Goal: Task Accomplishment & Management: Manage account settings

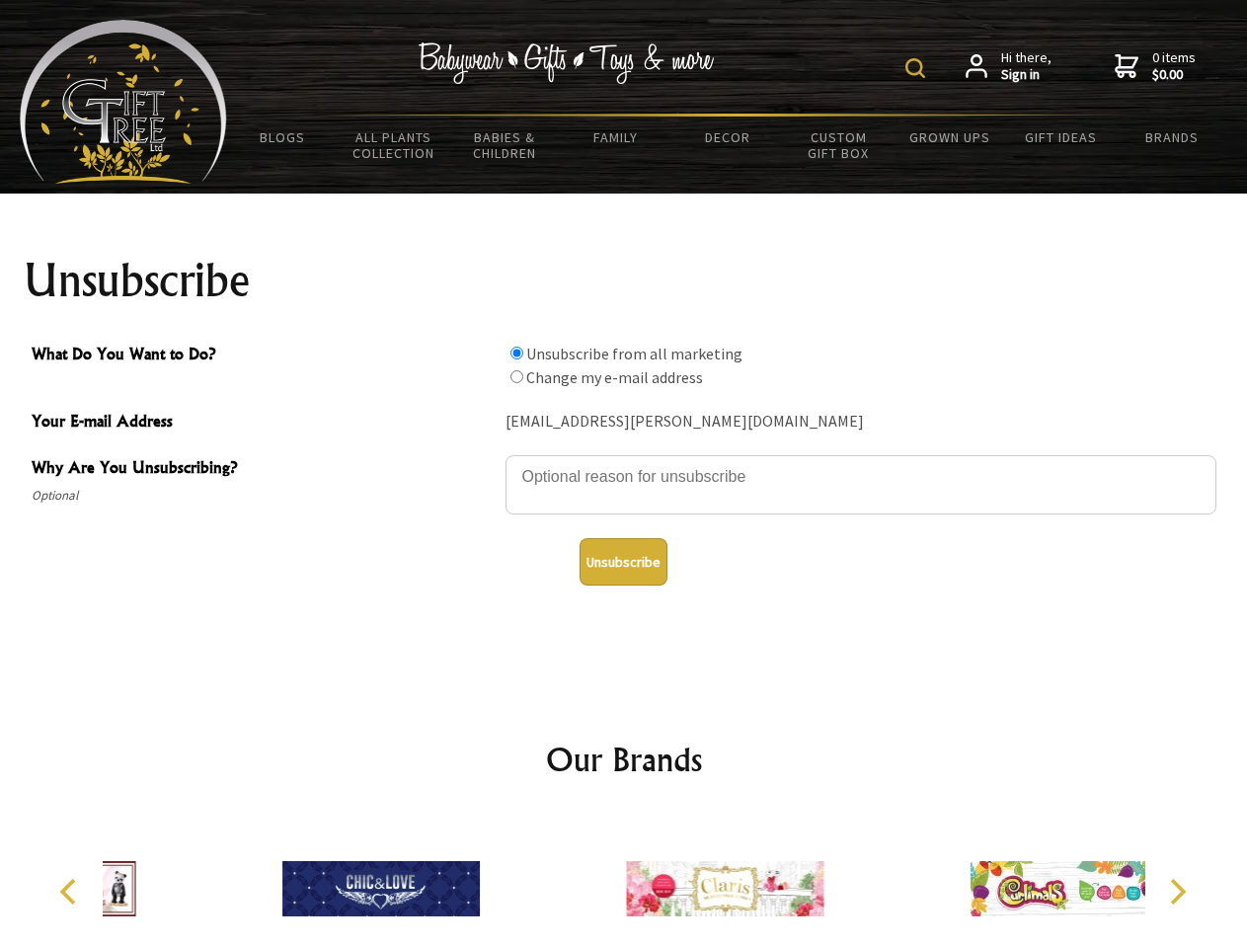
click at [918, 68] on img at bounding box center [915, 68] width 20 height 20
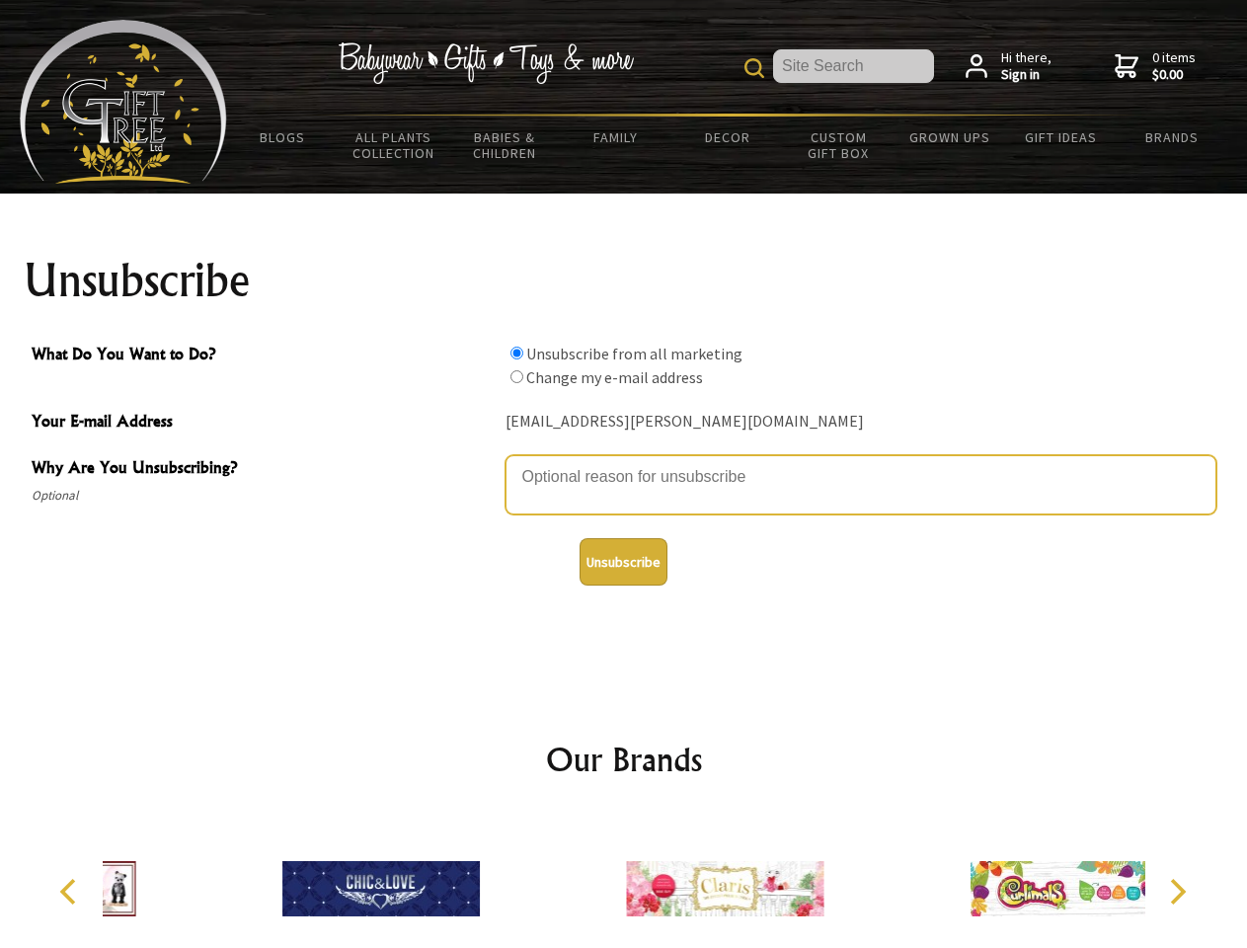
click at [624, 462] on textarea "Why Are You Unsubscribing?" at bounding box center [861, 484] width 711 height 59
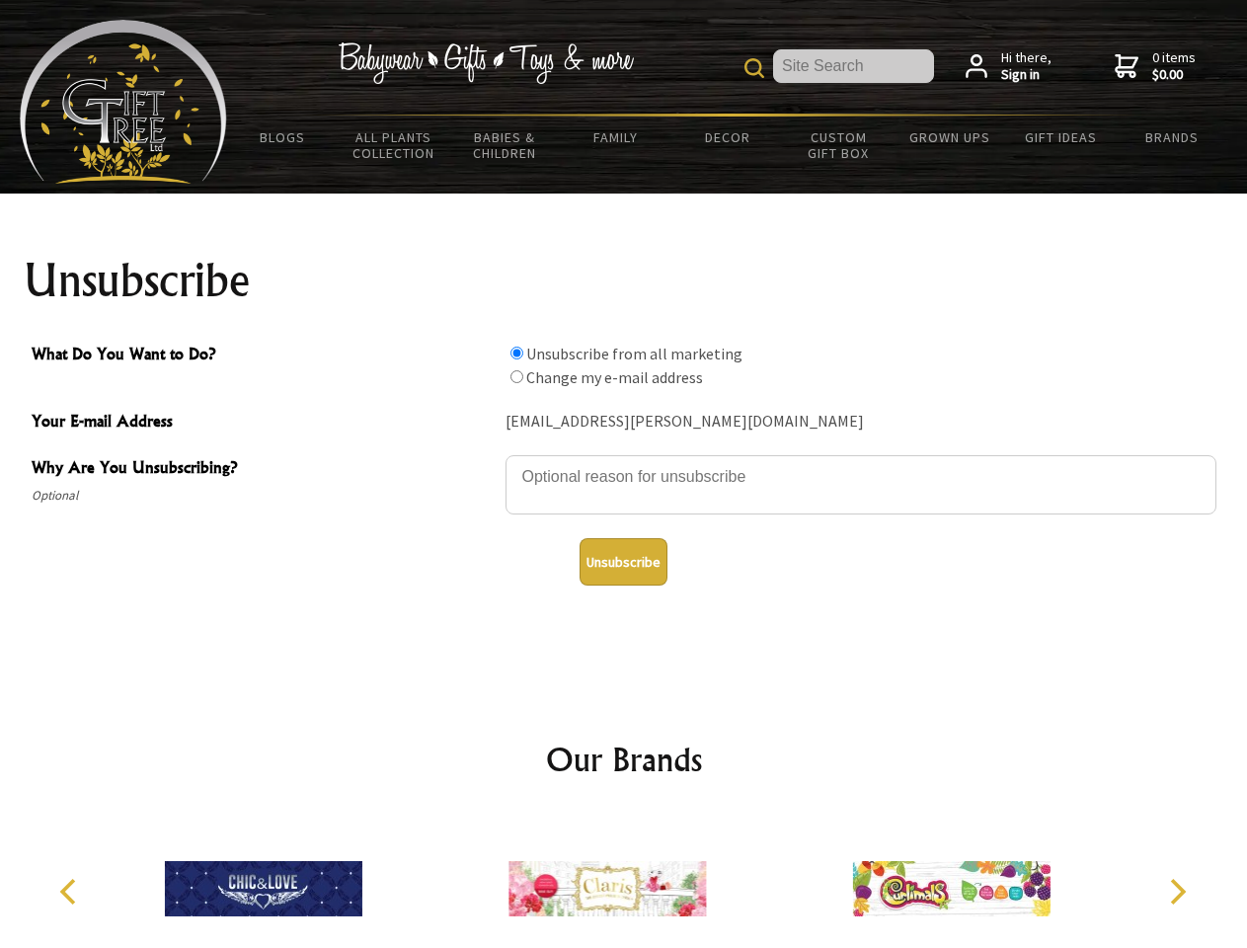
click at [516, 353] on input "What Do You Want to Do?" at bounding box center [517, 353] width 13 height 13
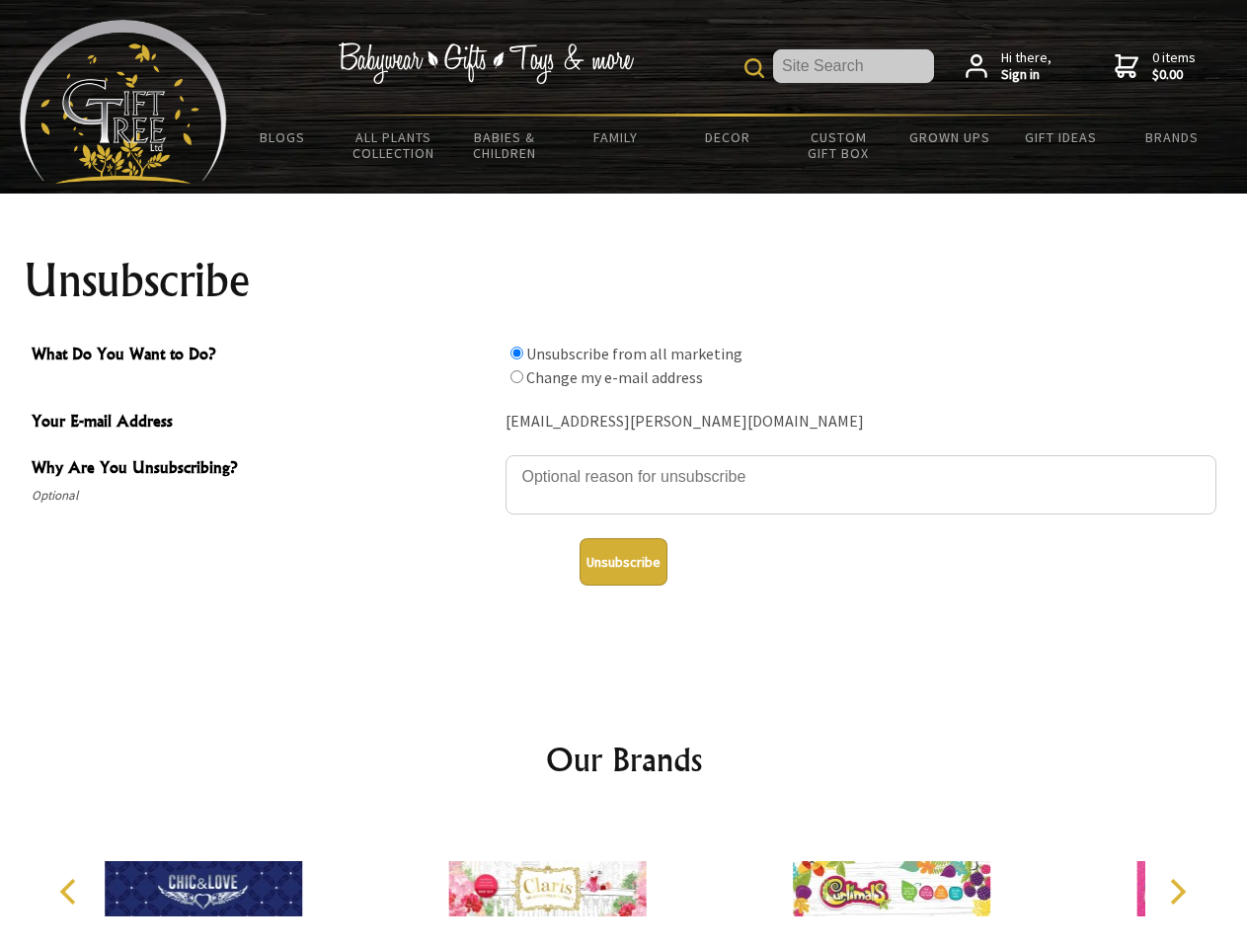
click at [516, 376] on input "What Do You Want to Do?" at bounding box center [517, 376] width 13 height 13
radio input "true"
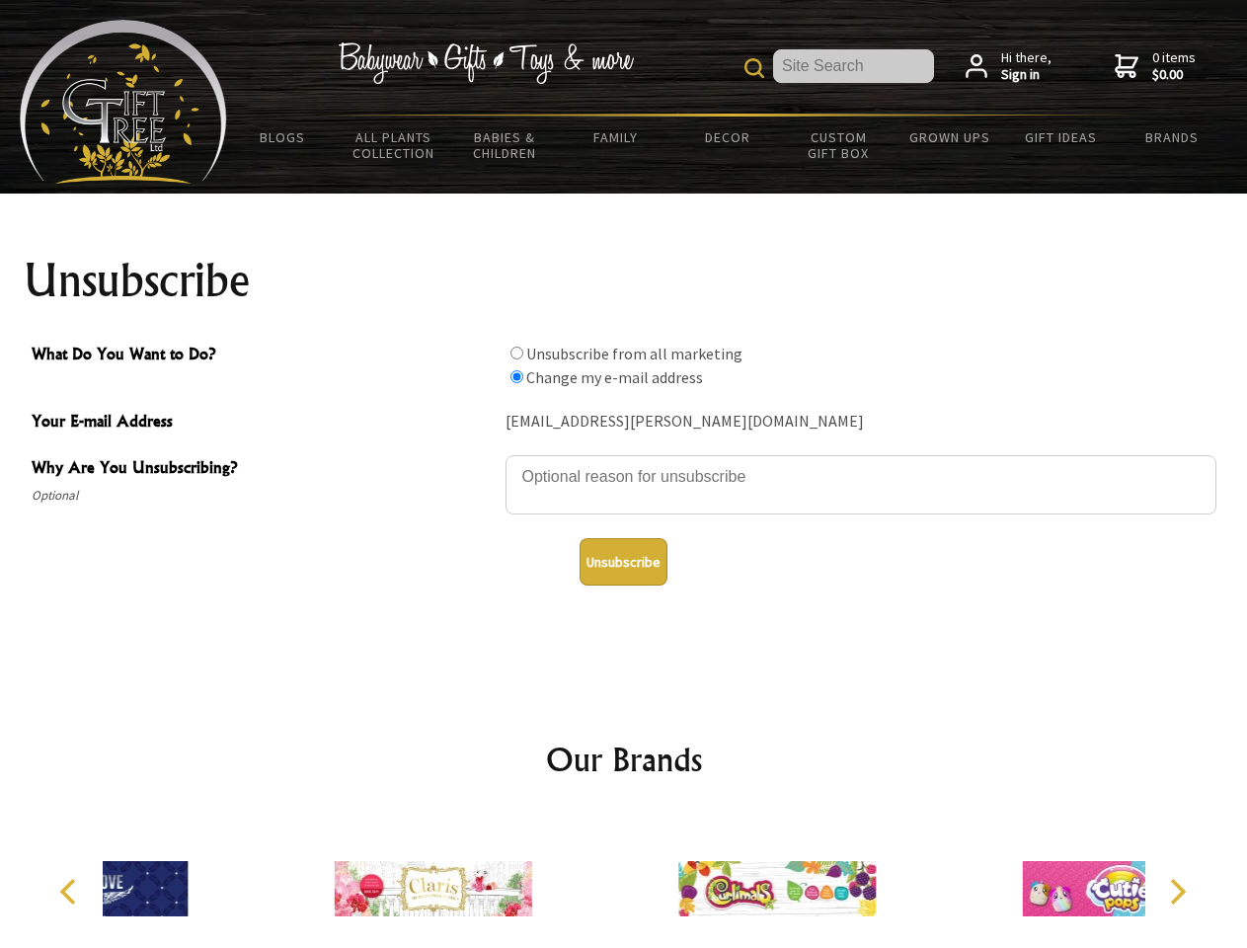
click at [623, 562] on button "Unsubscribe" at bounding box center [624, 561] width 88 height 47
click at [624, 881] on div at bounding box center [777, 892] width 344 height 154
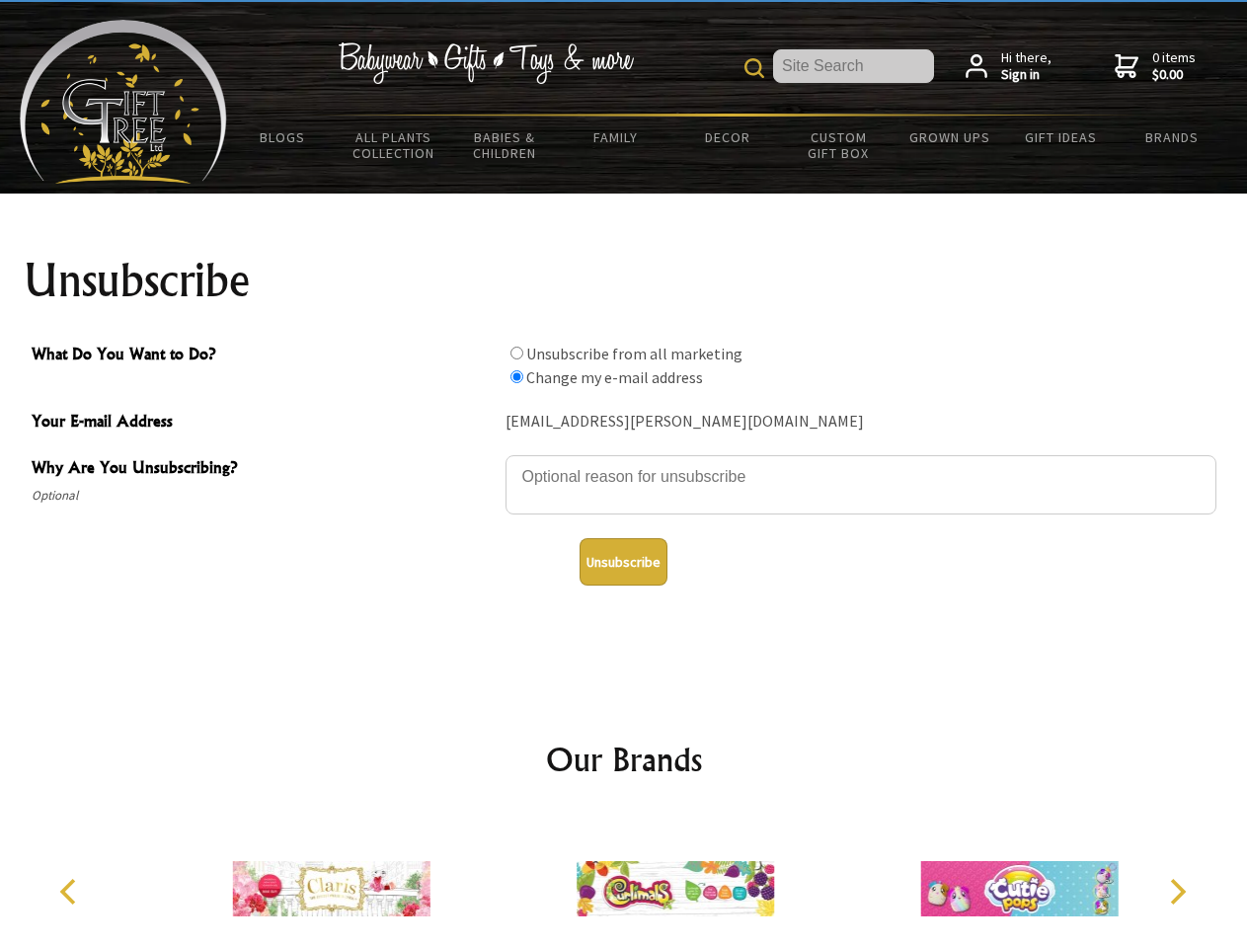
click at [71, 892] on icon "Previous" at bounding box center [70, 892] width 26 height 26
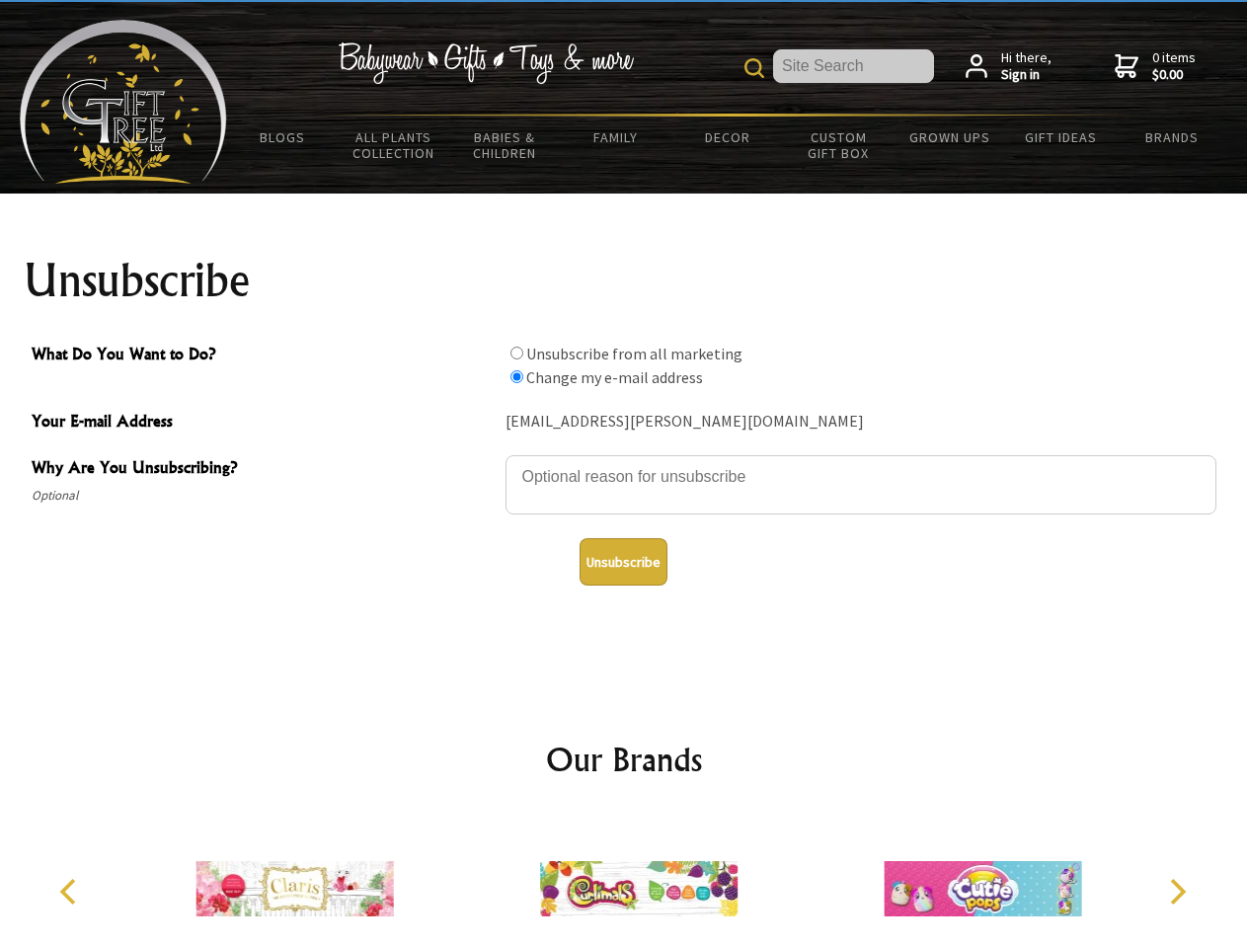
click at [1177, 892] on icon "Next" at bounding box center [1176, 892] width 26 height 26
